Goal: Navigation & Orientation: Find specific page/section

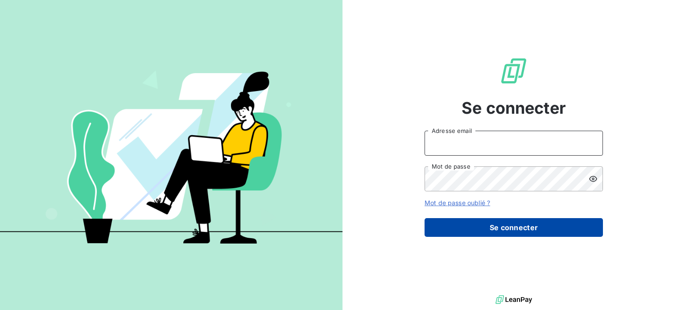
type input "[PERSON_NAME][EMAIL_ADDRESS][DOMAIN_NAME]"
click at [492, 219] on button "Se connecter" at bounding box center [513, 227] width 178 height 19
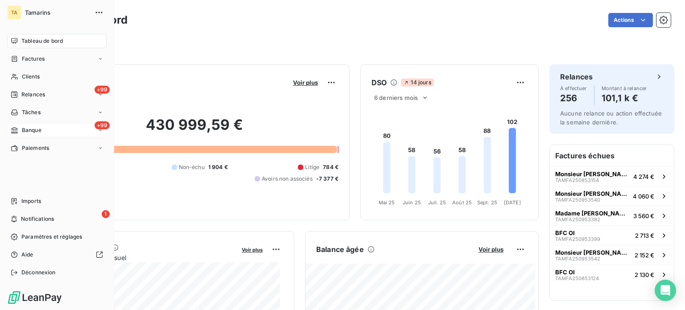
click at [28, 128] on span "Banque" at bounding box center [32, 130] width 20 height 8
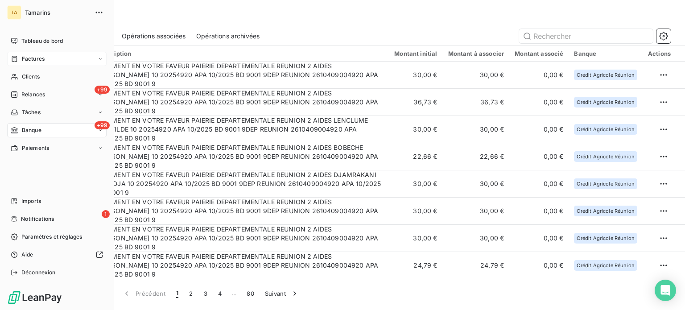
click at [42, 58] on span "Factures" at bounding box center [33, 59] width 23 height 8
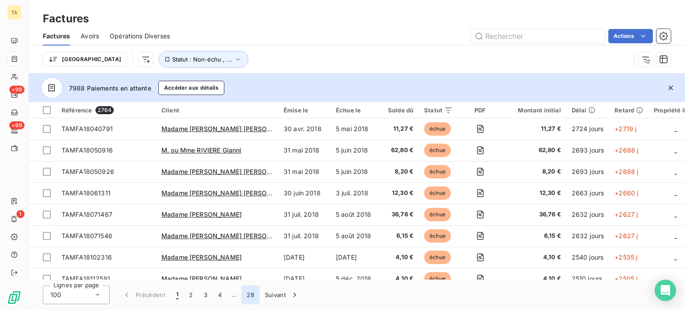
click at [247, 295] on button "28" at bounding box center [250, 294] width 18 height 19
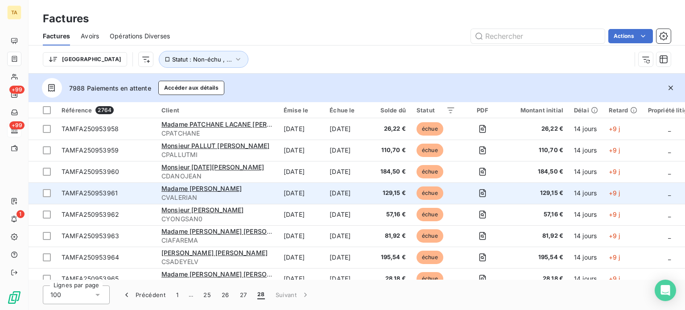
scroll to position [1211, 0]
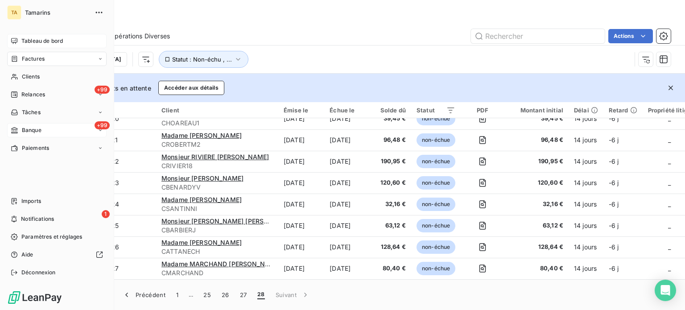
click at [46, 37] on span "Tableau de bord" at bounding box center [41, 41] width 41 height 8
